Goal: Task Accomplishment & Management: Complete application form

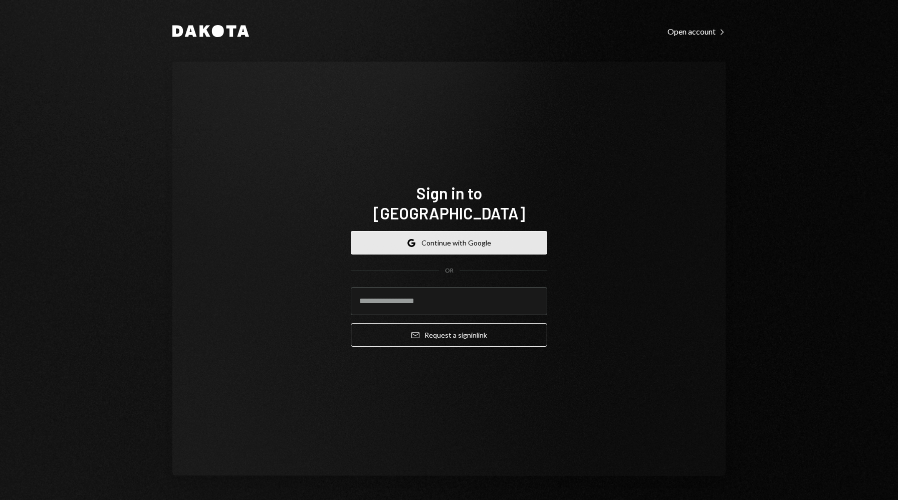
click at [456, 234] on button "Google Continue with Google" at bounding box center [449, 243] width 196 height 24
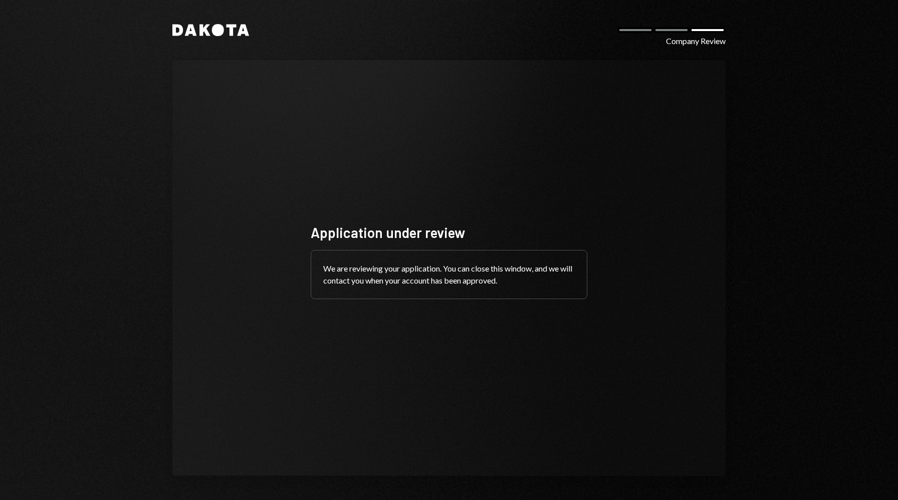
click at [509, 288] on div "We are reviewing your application. You can close this window, and we will conta…" at bounding box center [449, 275] width 276 height 48
